Goal: Task Accomplishment & Management: Use online tool/utility

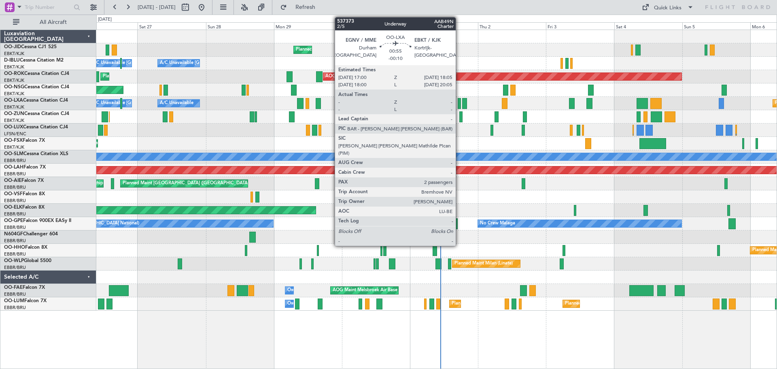
click at [459, 105] on div at bounding box center [459, 103] width 3 height 11
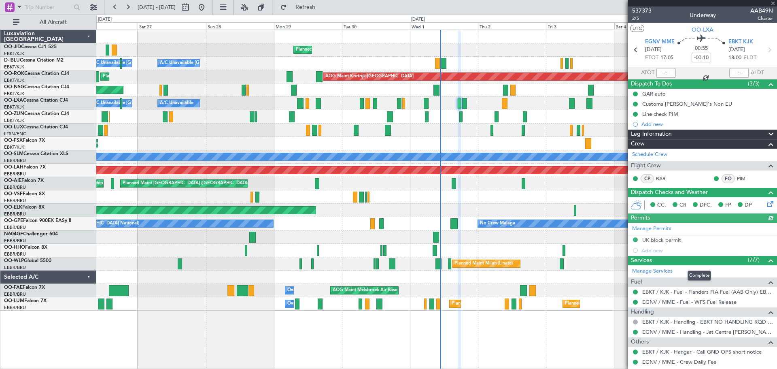
scroll to position [87, 0]
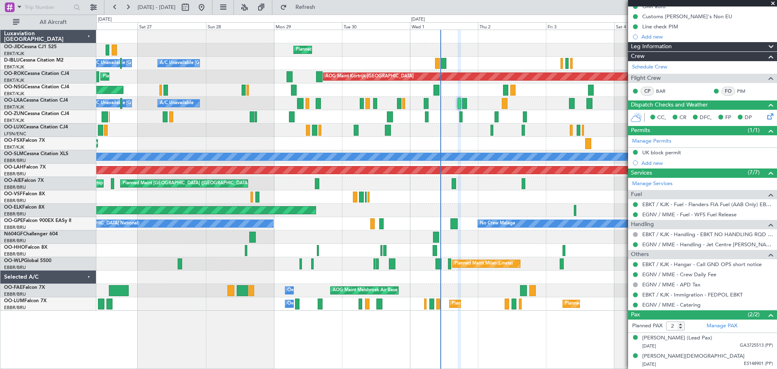
click at [771, 2] on span at bounding box center [773, 3] width 8 height 7
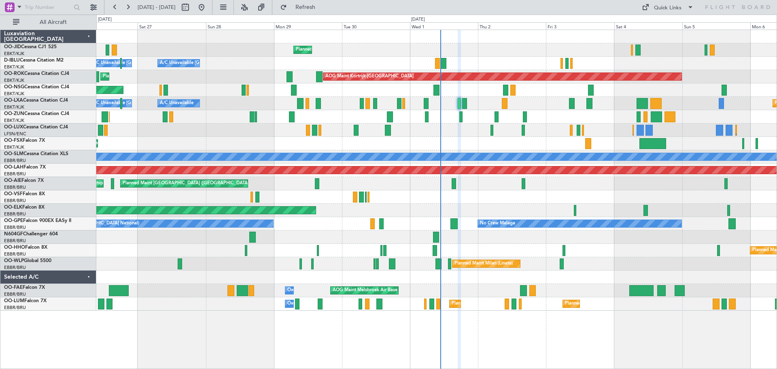
type input "0"
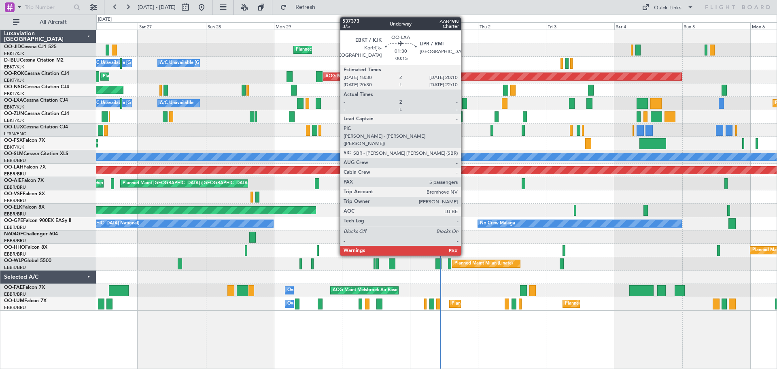
click at [465, 107] on div at bounding box center [464, 103] width 5 height 11
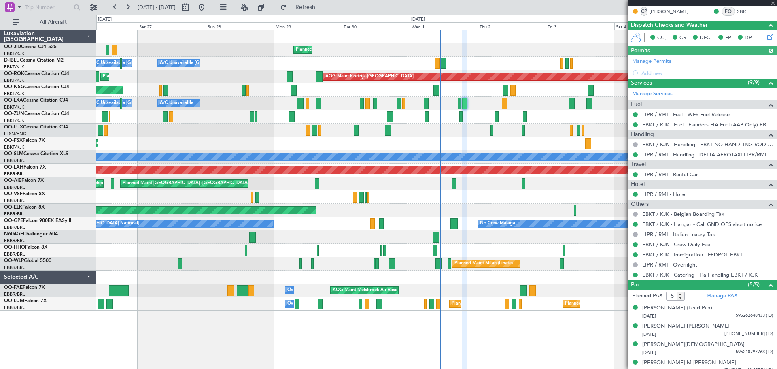
scroll to position [172, 0]
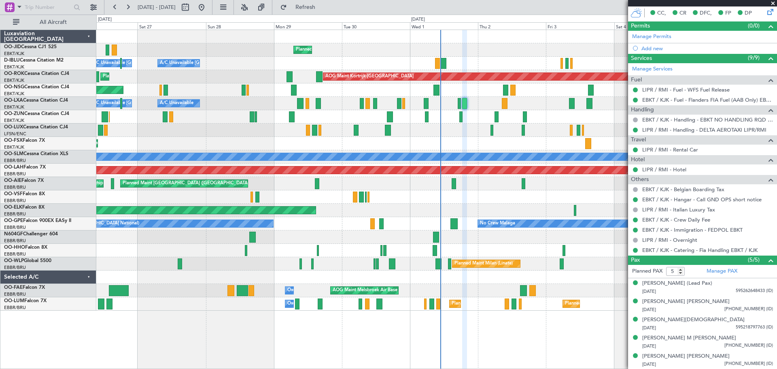
click at [774, 0] on span at bounding box center [773, 3] width 8 height 7
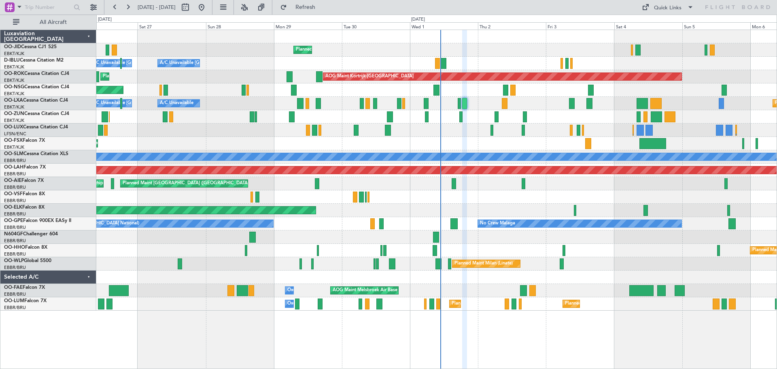
type input "0"
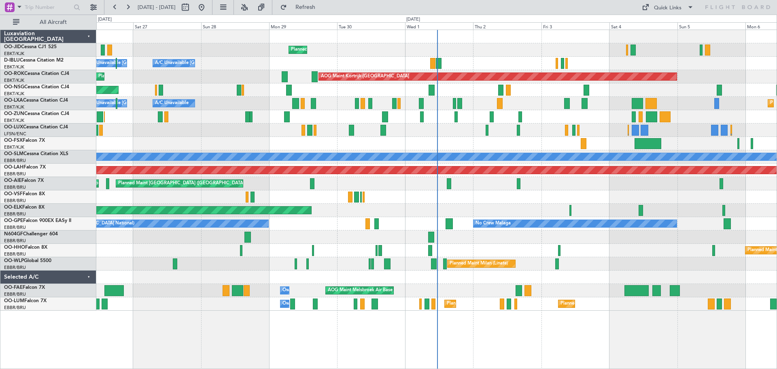
click at [188, 104] on div "Planned Maint Kortrijk-Wevelgem A/C Unavailable Brussels (Brussels National) A/…" at bounding box center [436, 170] width 680 height 280
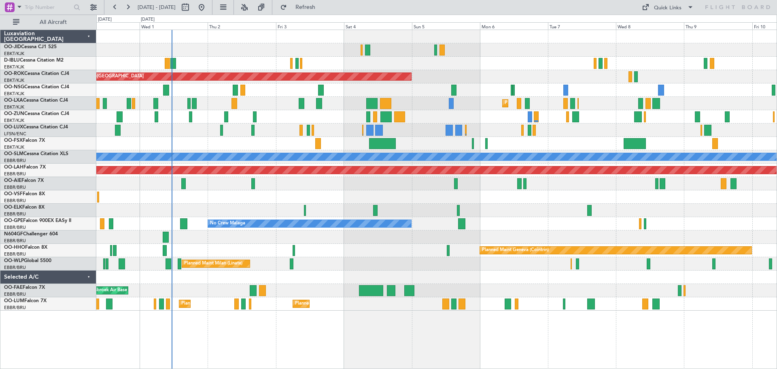
click at [409, 164] on div "Planned Maint Kortrijk-Wevelgem A/C Unavailable Kortrijk-Wevelgem AOG Maint Kor…" at bounding box center [436, 170] width 680 height 280
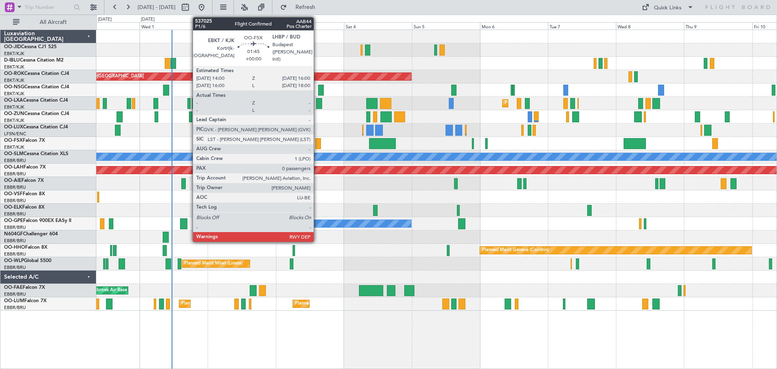
click at [317, 143] on div at bounding box center [318, 143] width 6 height 11
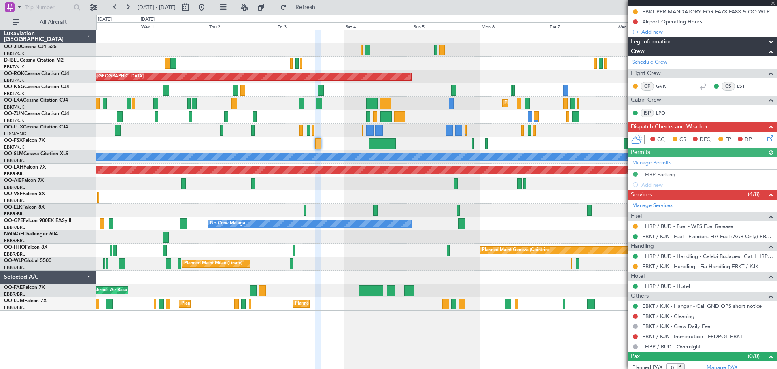
scroll to position [87, 0]
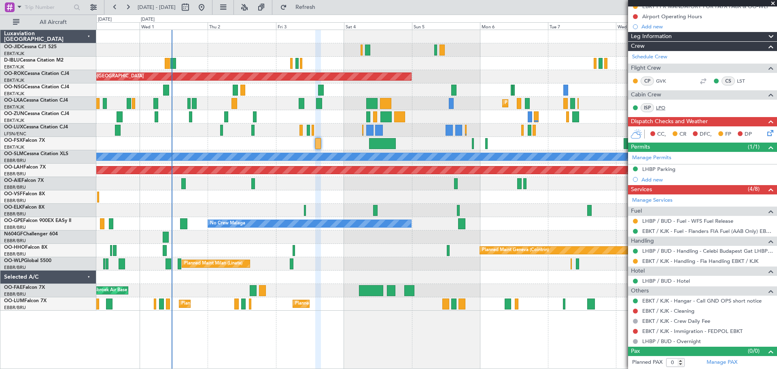
click at [665, 105] on link "LPO" at bounding box center [665, 107] width 18 height 7
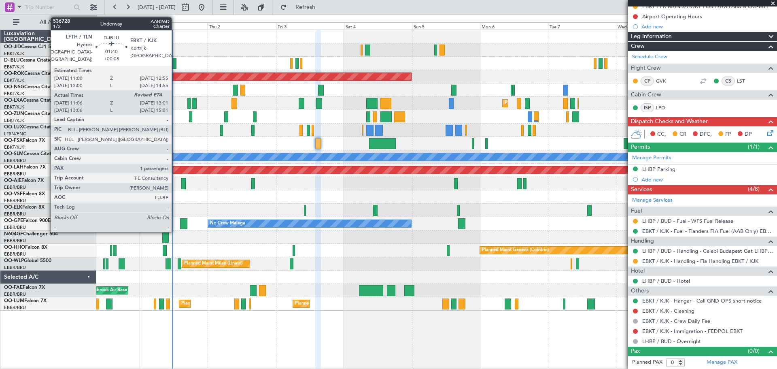
click at [175, 62] on div at bounding box center [174, 63] width 6 height 11
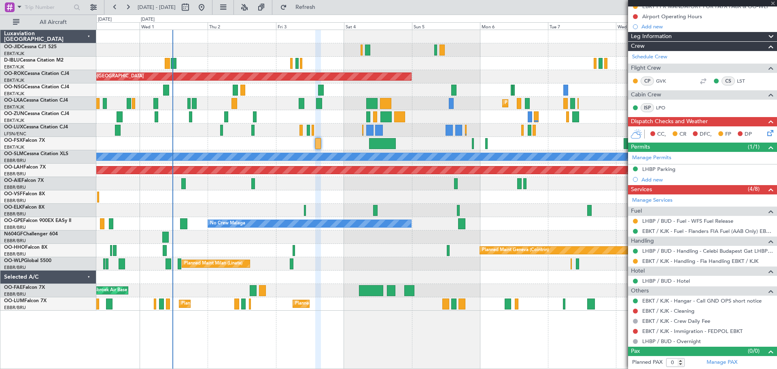
type input "+00:05"
type input "11:16"
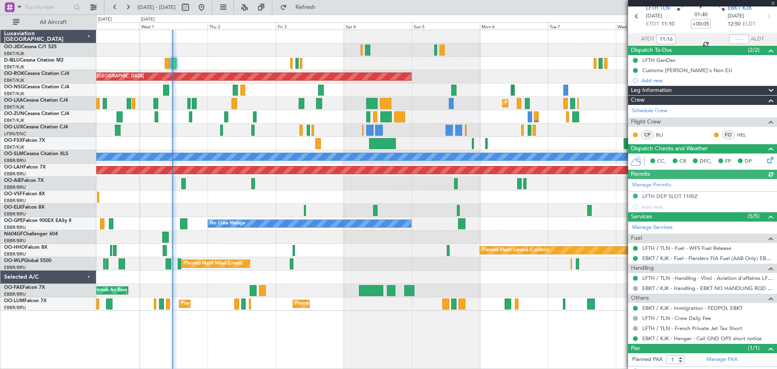
scroll to position [49, 0]
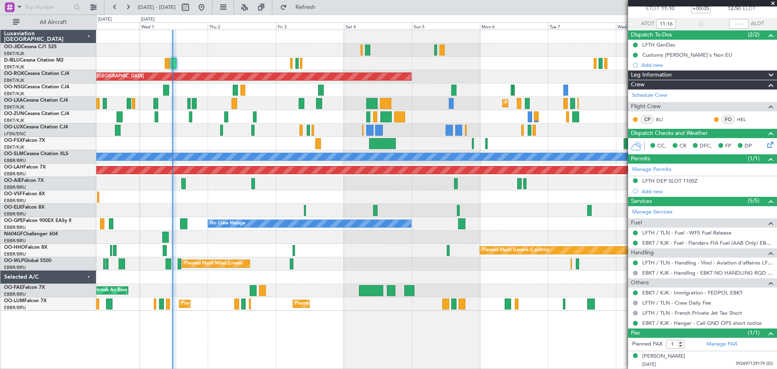
click at [773, 1] on span at bounding box center [773, 3] width 8 height 7
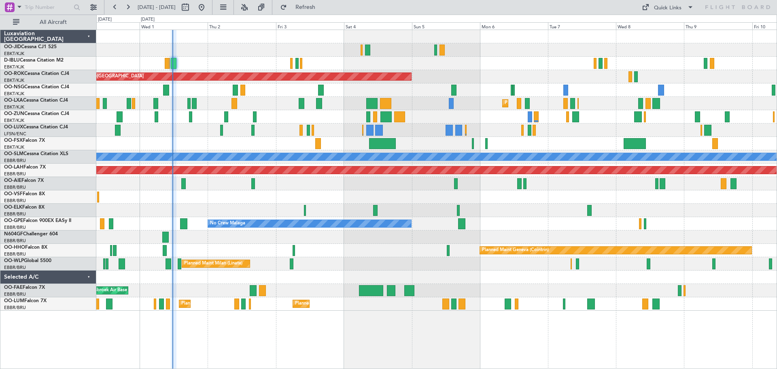
type input "0"
